Goal: Check status: Check status

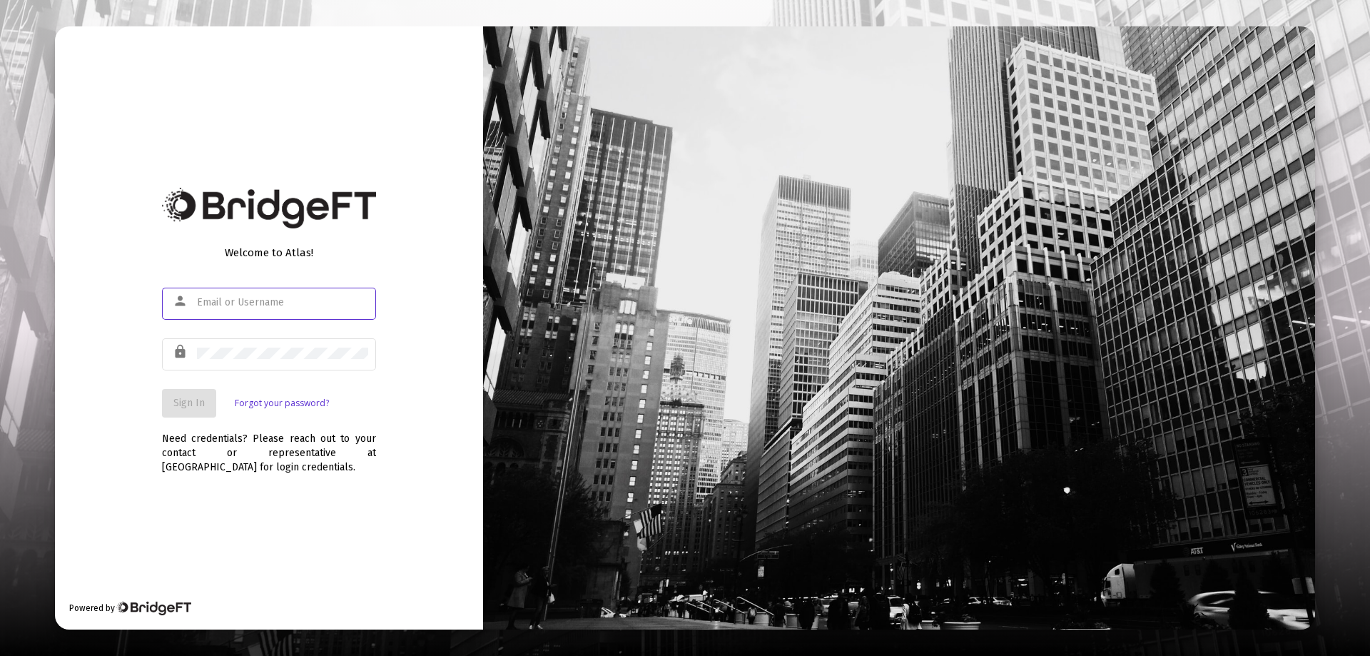
click at [198, 297] on input "text" at bounding box center [282, 302] width 171 height 11
paste input "[EMAIL_ADDRESS][DOMAIN_NAME]"
type input "[EMAIL_ADDRESS][DOMAIN_NAME]"
drag, startPoint x: 187, startPoint y: 355, endPoint x: 181, endPoint y: 360, distance: 8.1
click at [181, 360] on div "lock" at bounding box center [183, 352] width 28 height 24
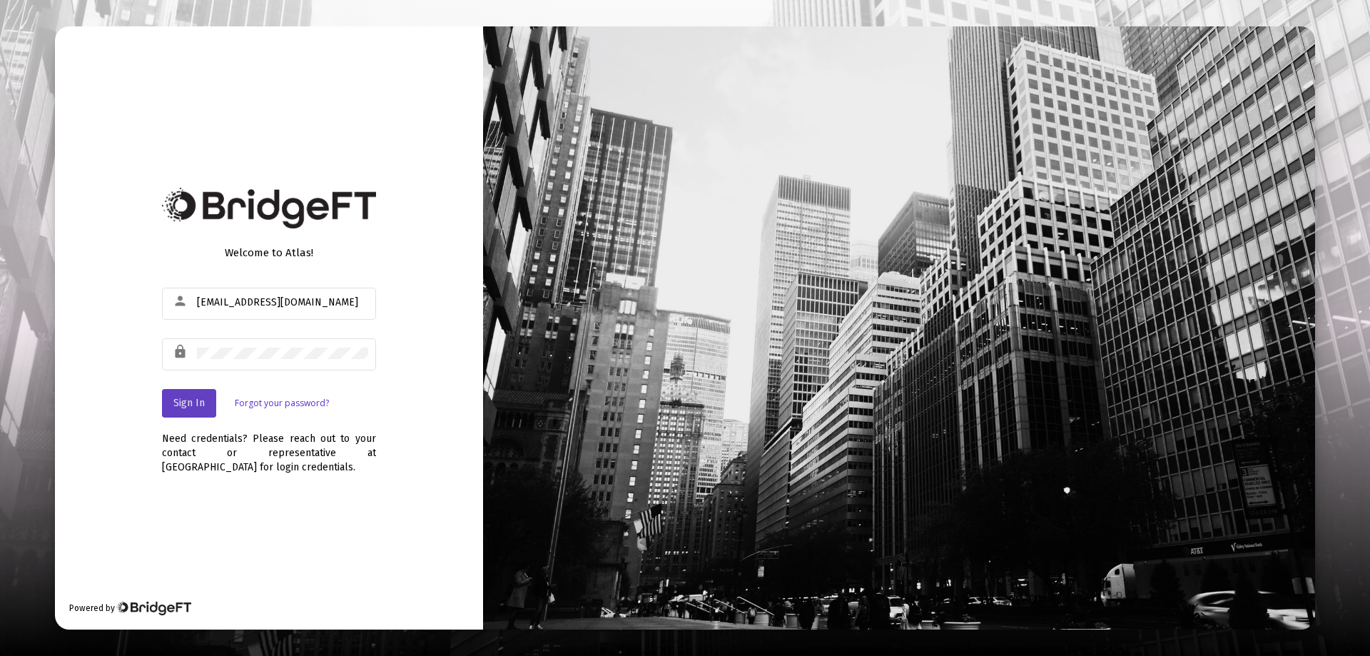
click at [183, 397] on span "Sign In" at bounding box center [188, 403] width 31 height 12
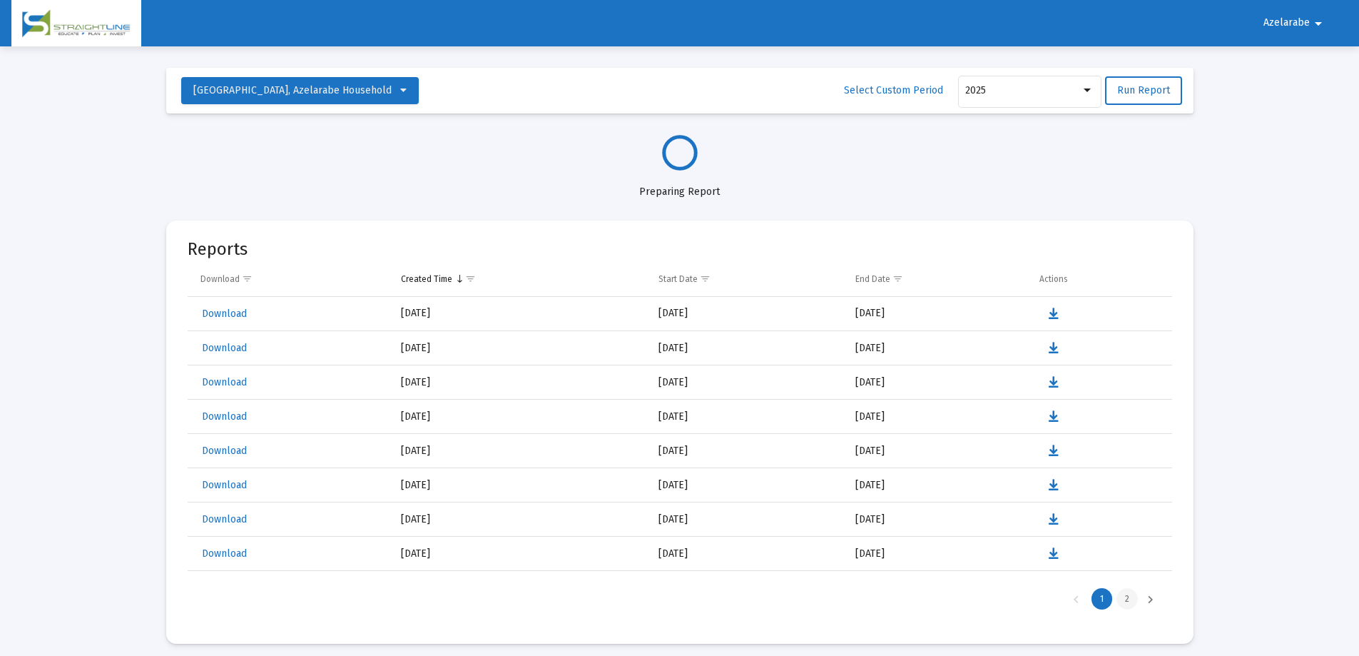
click at [1126, 599] on div "2" at bounding box center [1126, 598] width 21 height 21
click at [1074, 599] on div "Previous Page" at bounding box center [1076, 598] width 24 height 21
click at [1091, 88] on div at bounding box center [1087, 90] width 13 height 11
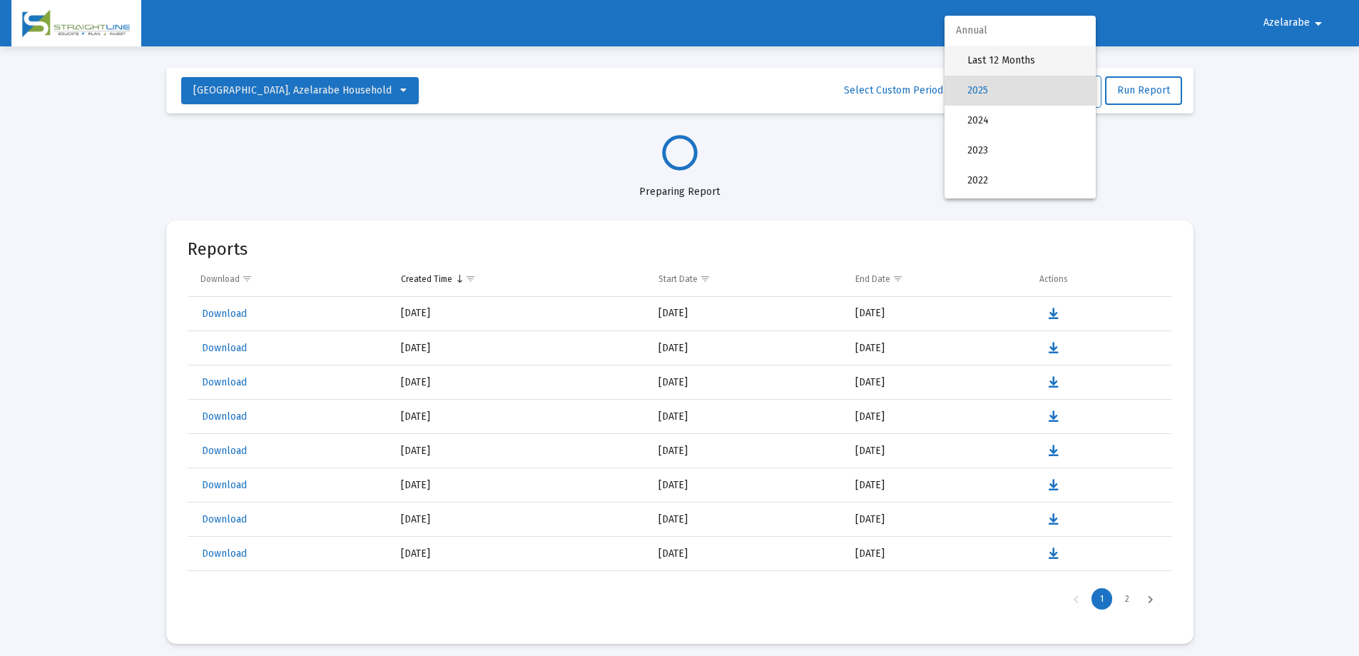
click at [1014, 58] on span "Last 12 Months" at bounding box center [1025, 61] width 117 height 30
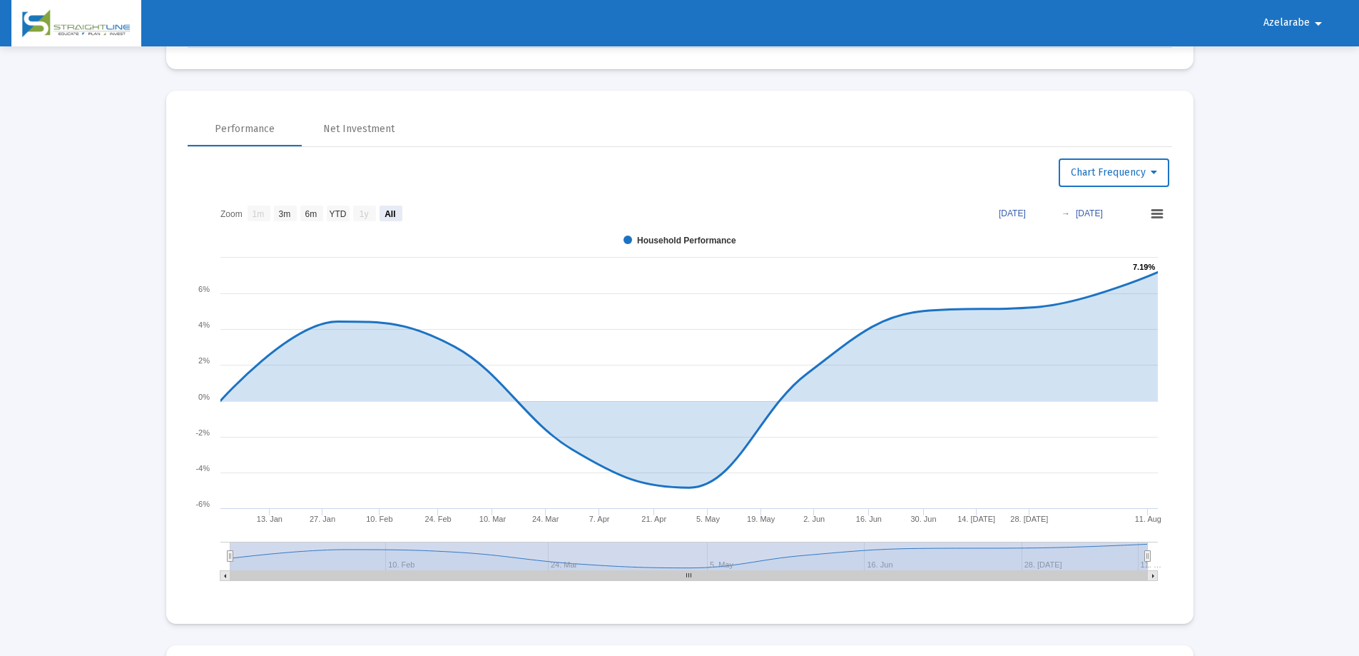
scroll to position [809, 0]
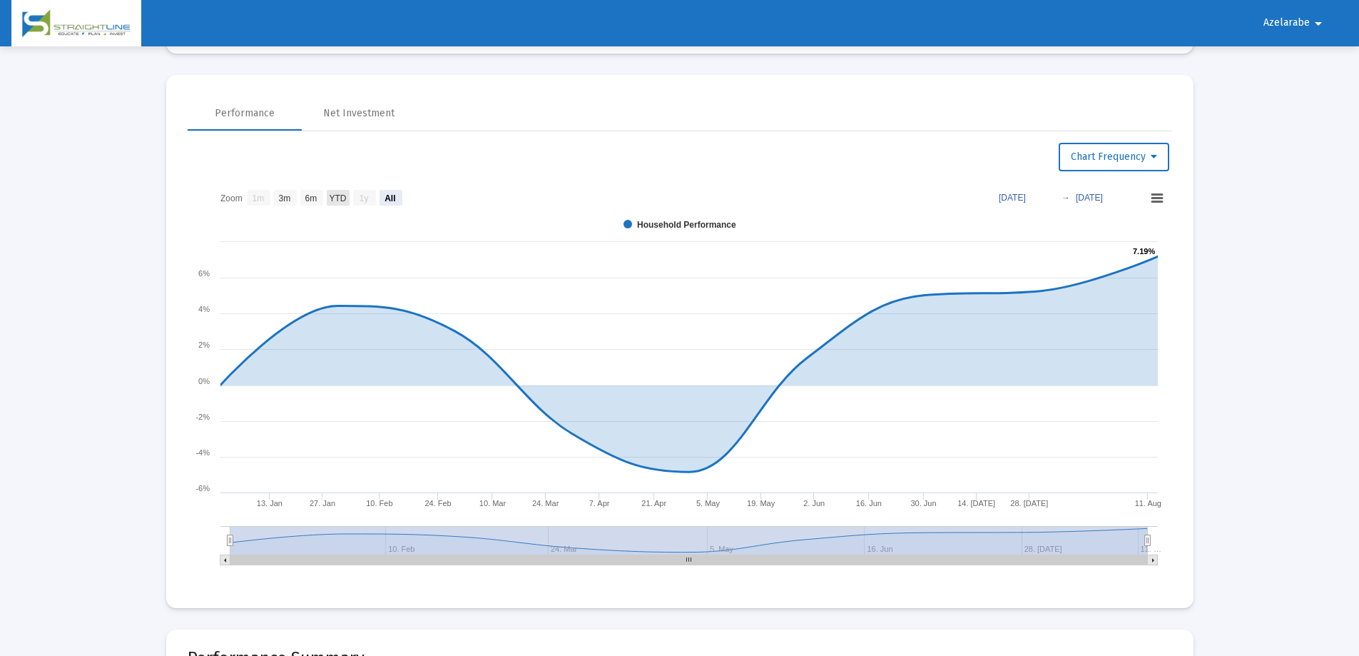
click at [340, 200] on text "YTD" at bounding box center [337, 198] width 17 height 10
select select "View year to date"
type input "[DATE]"
click at [281, 197] on text "3m" at bounding box center [284, 198] width 12 height 10
select select "View 3 months"
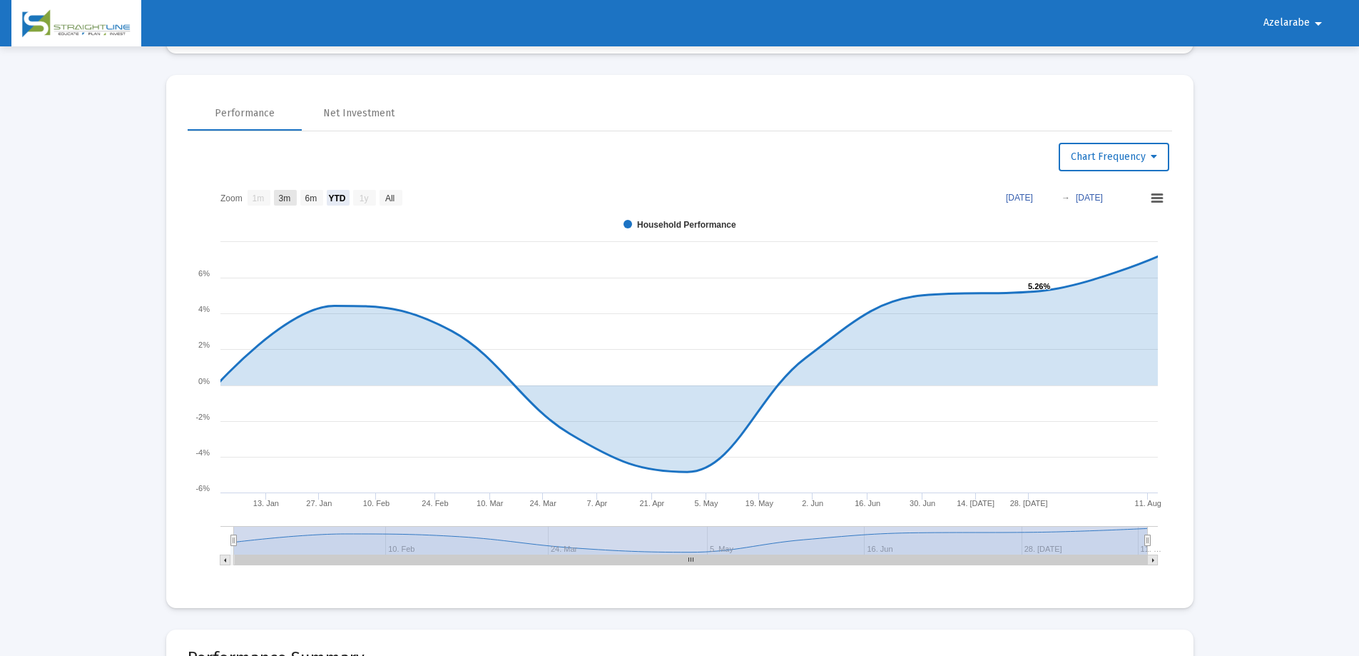
type input "[DATE]"
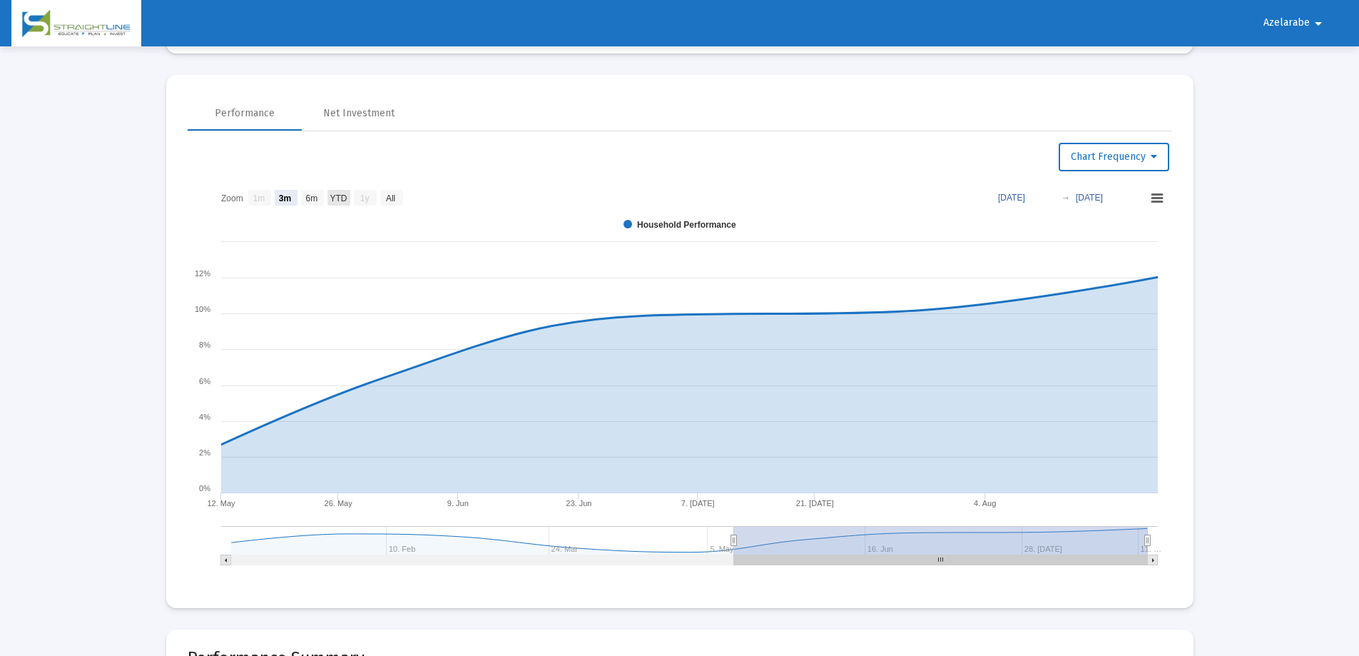
click at [334, 193] on text "YTD" at bounding box center [338, 198] width 17 height 10
select select "View year to date"
type input "[DATE]"
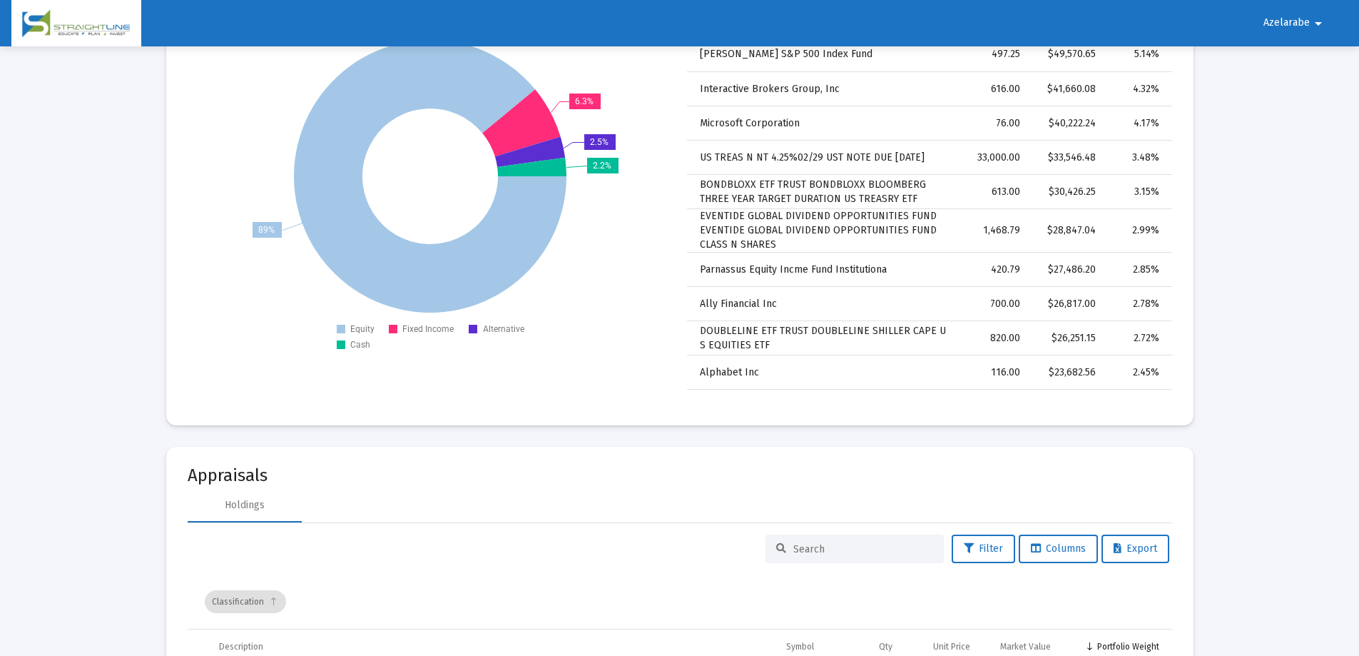
scroll to position [1383, 0]
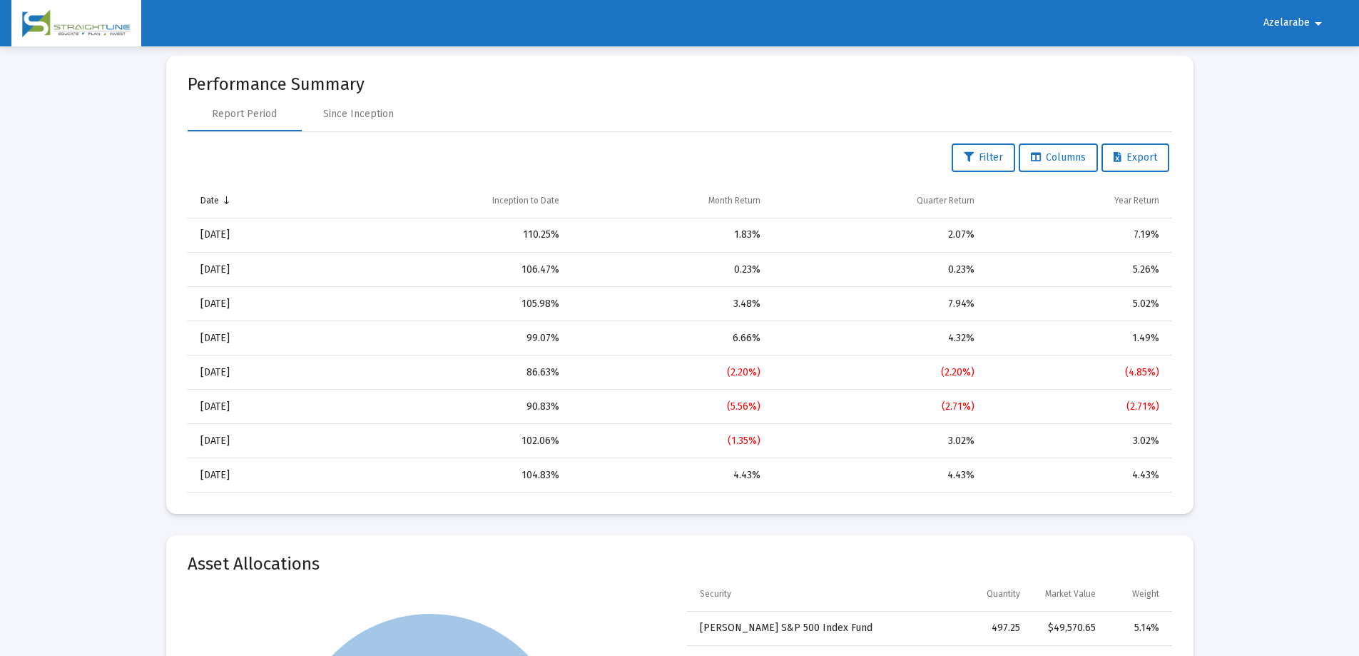
drag, startPoint x: 1358, startPoint y: 223, endPoint x: 1355, endPoint y: 254, distance: 31.5
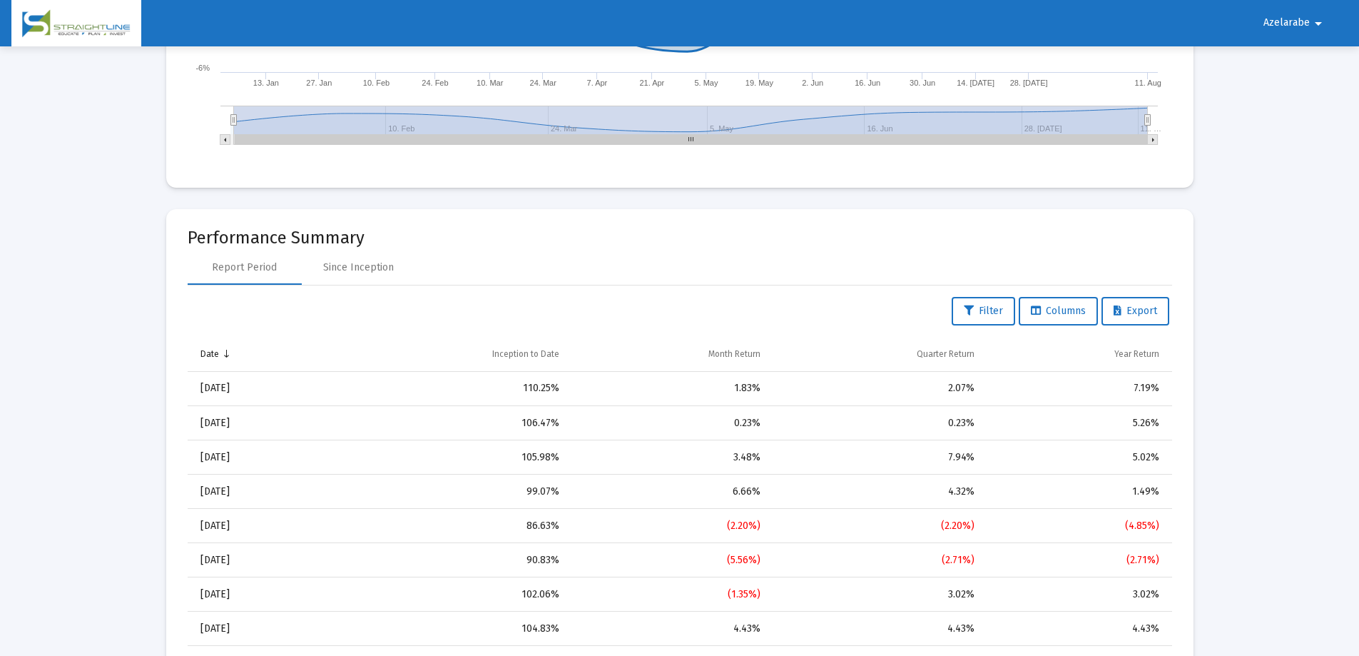
scroll to position [2295, 0]
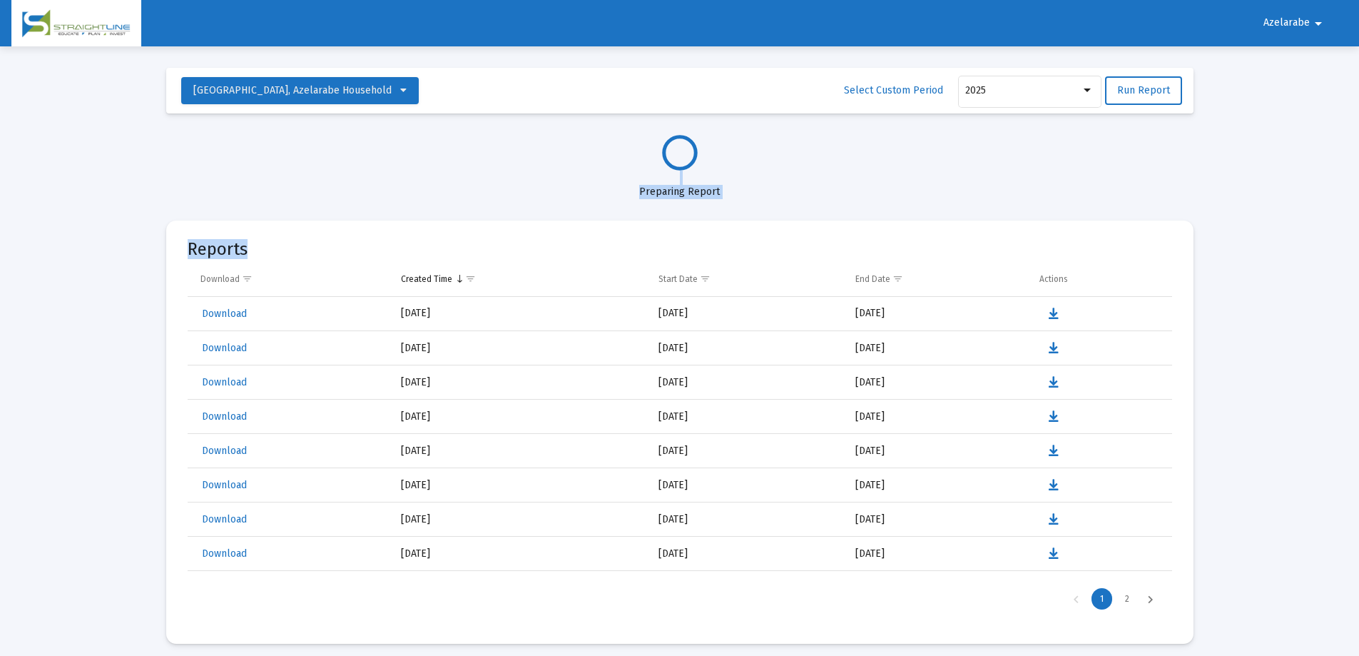
drag, startPoint x: 1358, startPoint y: 175, endPoint x: 1359, endPoint y: 202, distance: 27.1
click at [1359, 202] on html "Azelarabe arrow_drop_down Integrations Insights & Activity Wealthbox Loading...…" at bounding box center [679, 328] width 1359 height 656
select select "View all"
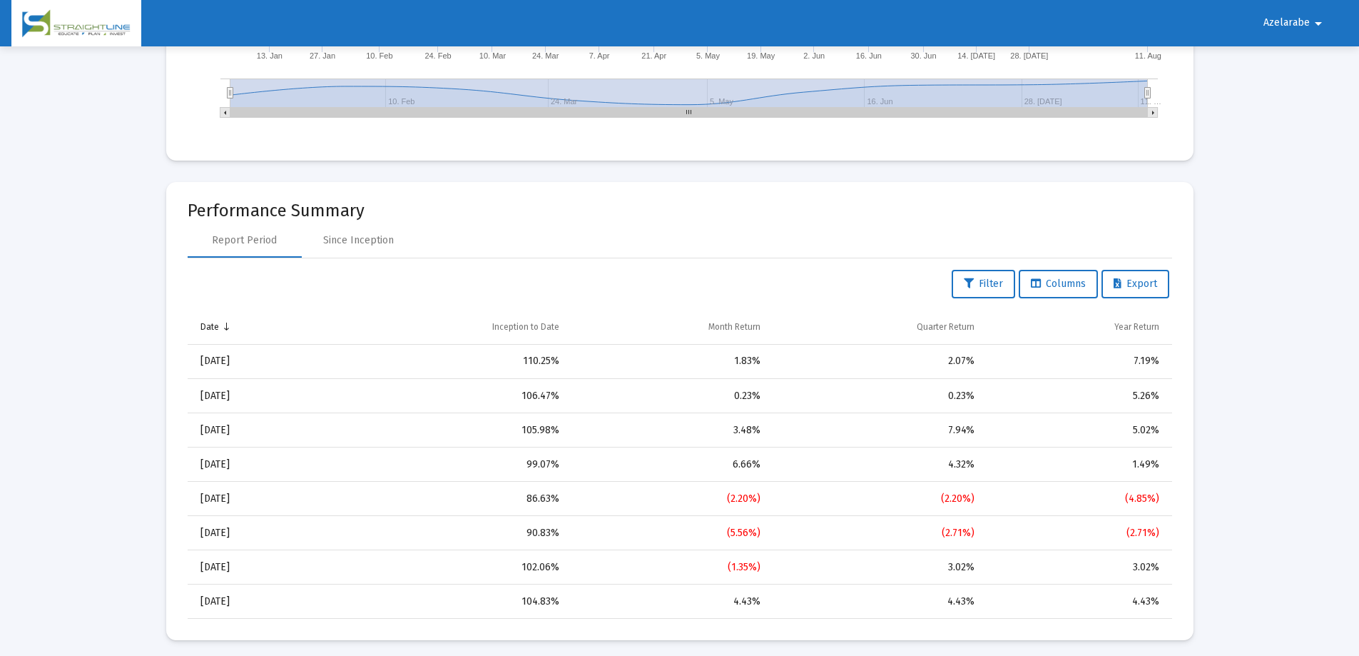
scroll to position [683, 0]
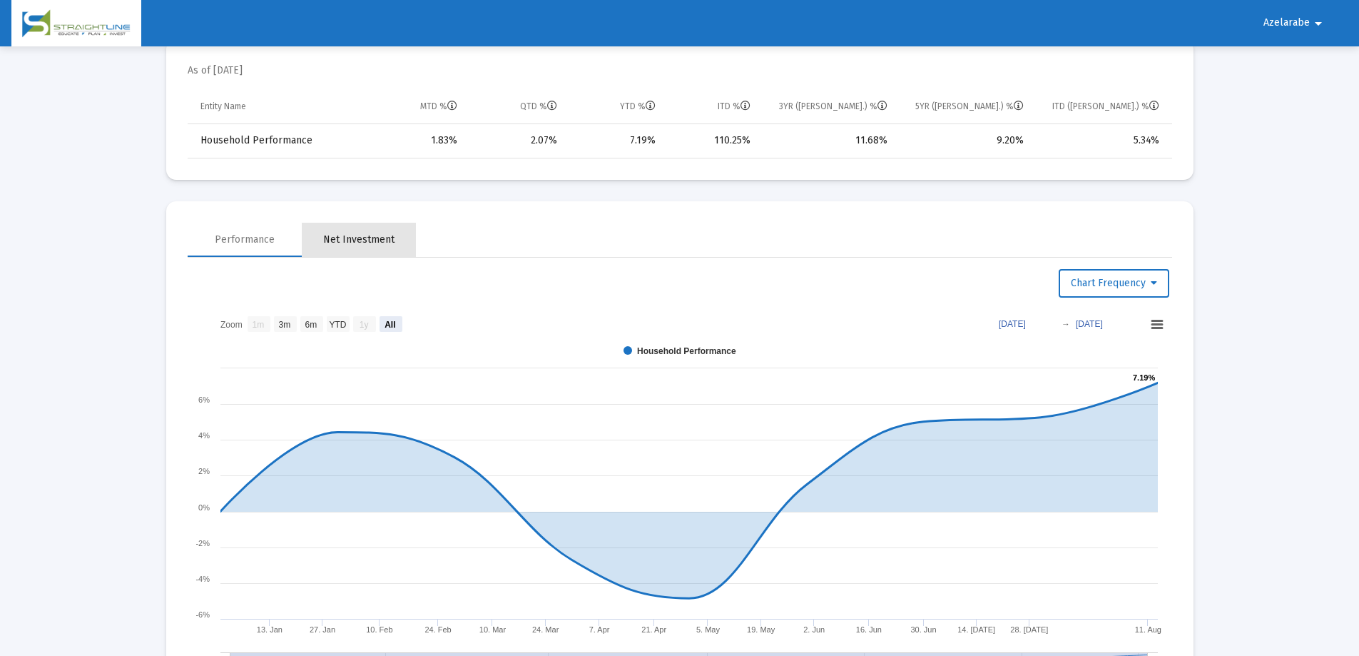
click at [376, 245] on div "Net Investment" at bounding box center [358, 240] width 71 height 14
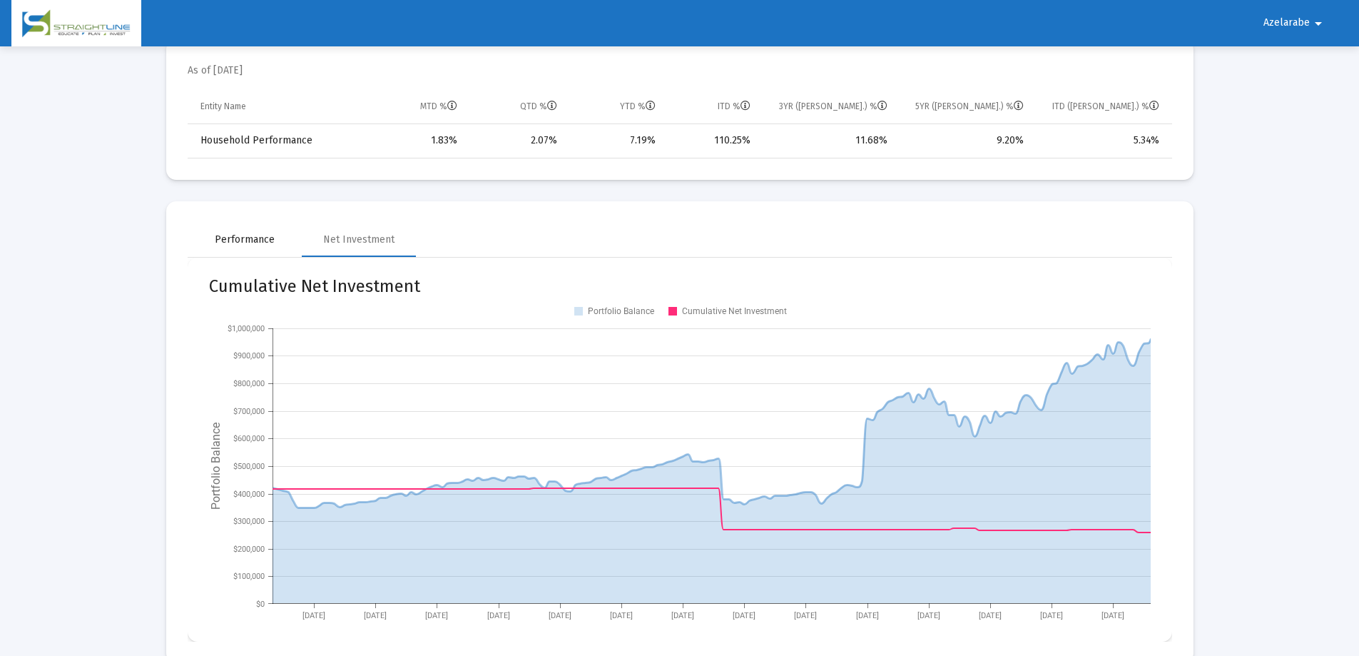
click at [256, 242] on div "Performance" at bounding box center [245, 240] width 60 height 14
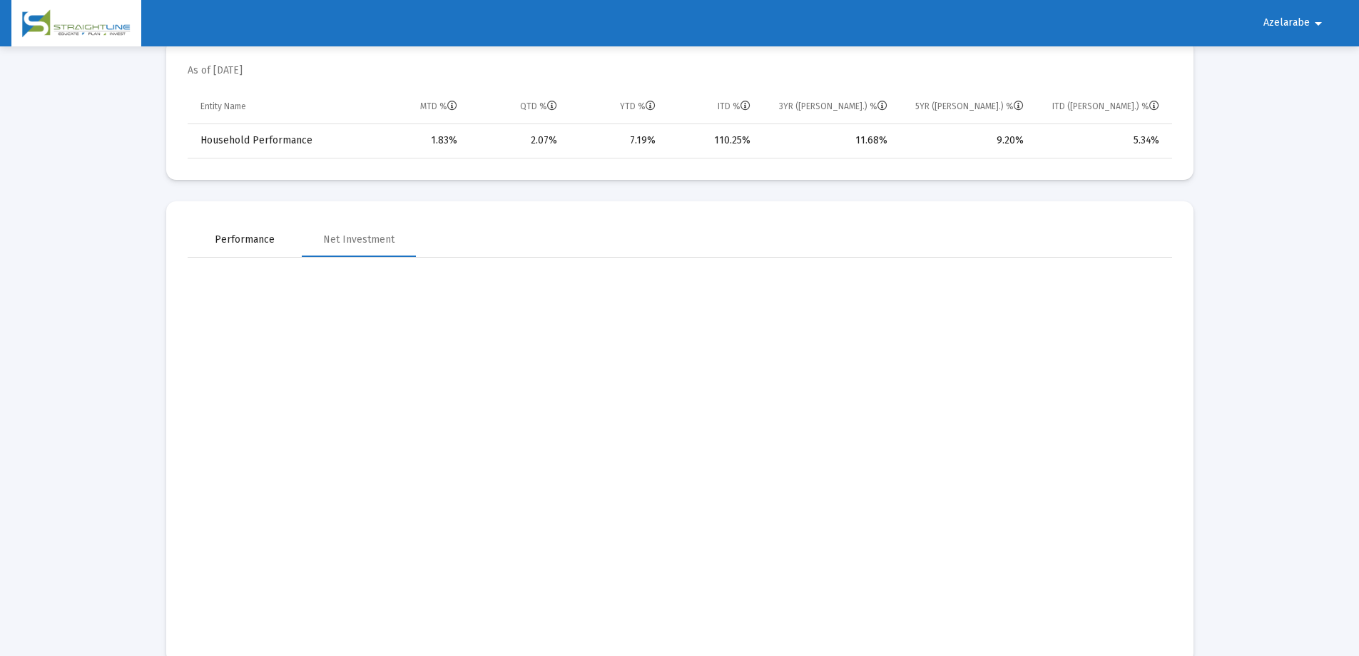
select select "View all"
